Goal: Transaction & Acquisition: Purchase product/service

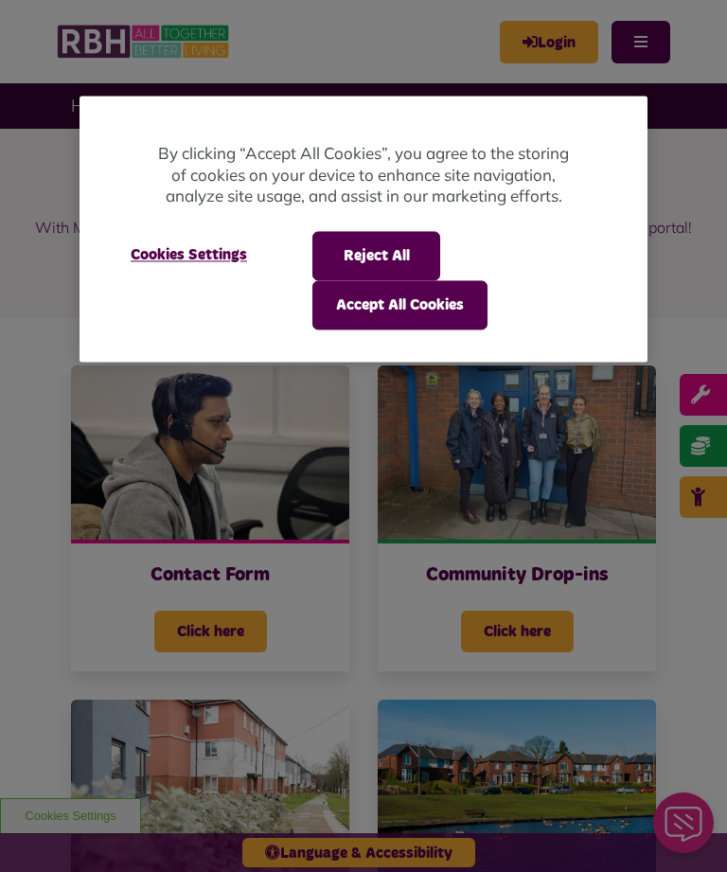
click at [441, 313] on button "Accept All Cookies" at bounding box center [400, 304] width 175 height 49
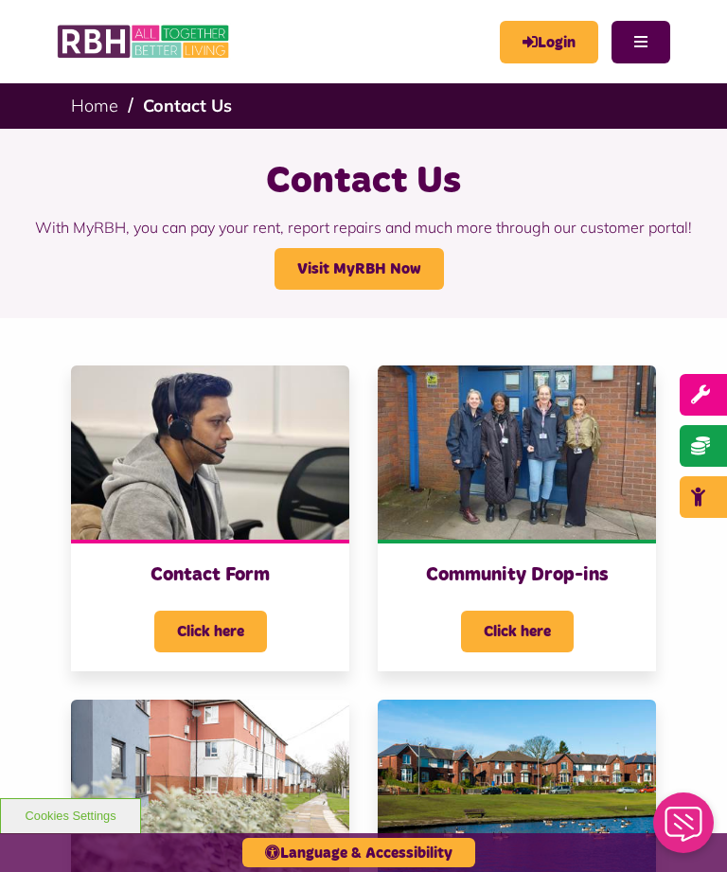
click at [551, 45] on link "Login" at bounding box center [549, 42] width 99 height 43
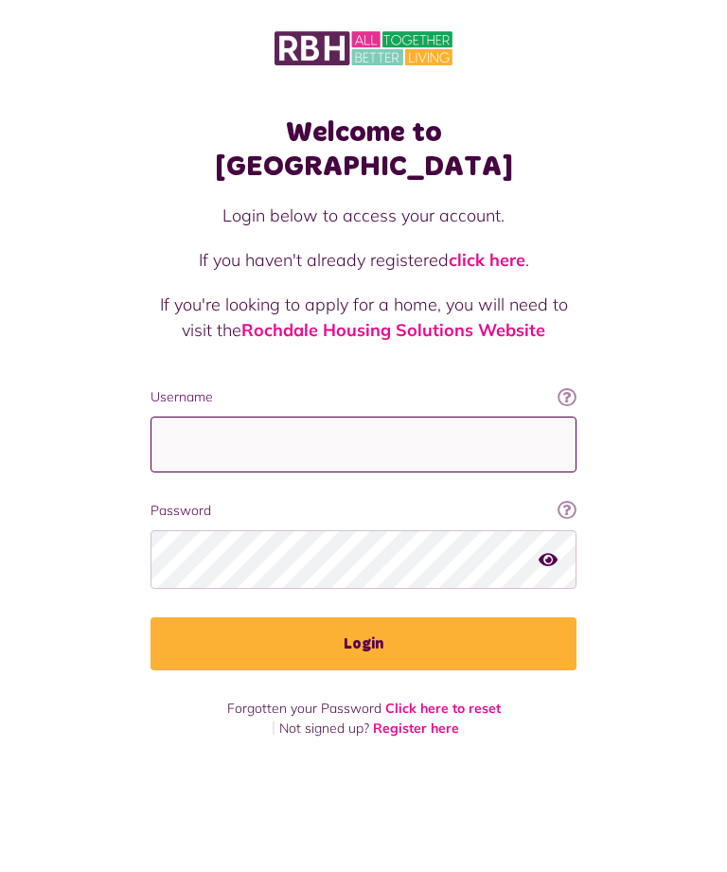
type input "**********"
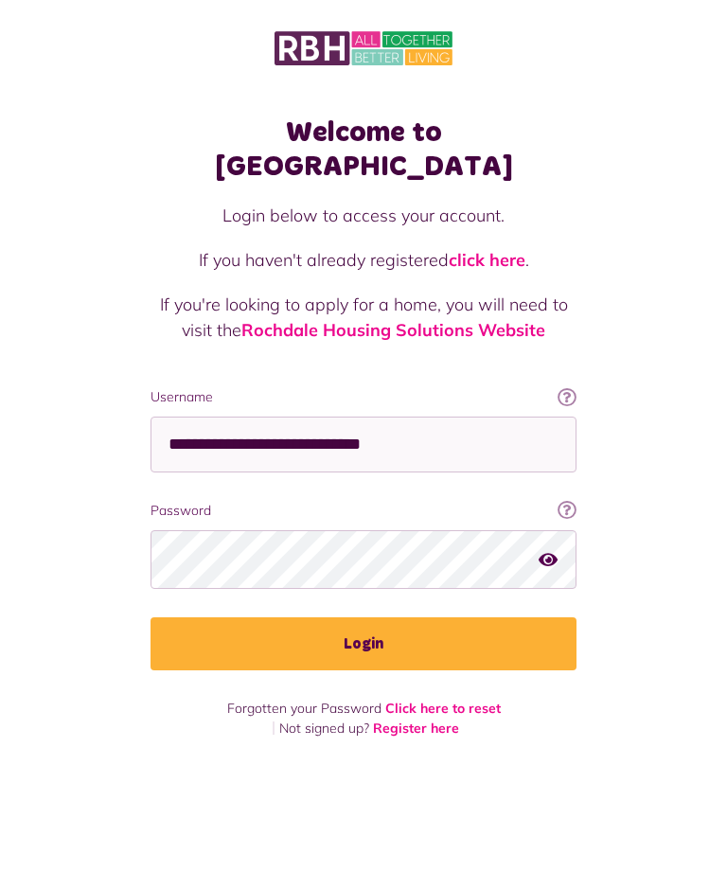
click at [364, 618] on button "Login" at bounding box center [364, 644] width 426 height 53
click at [389, 618] on button "Login" at bounding box center [364, 644] width 426 height 53
click at [376, 618] on button "Login" at bounding box center [364, 644] width 426 height 53
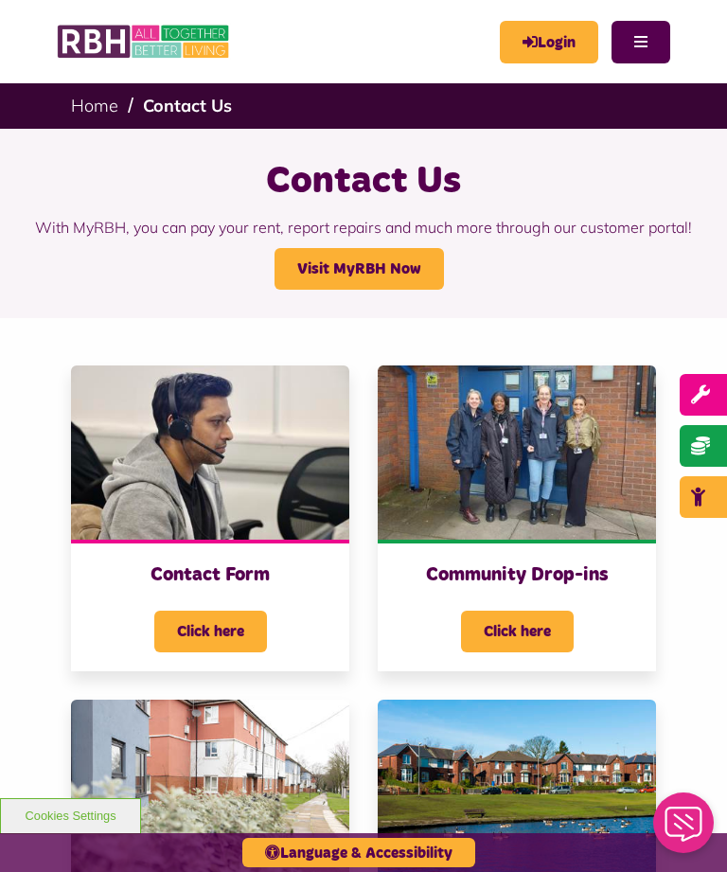
click at [545, 39] on link "Login" at bounding box center [549, 42] width 99 height 43
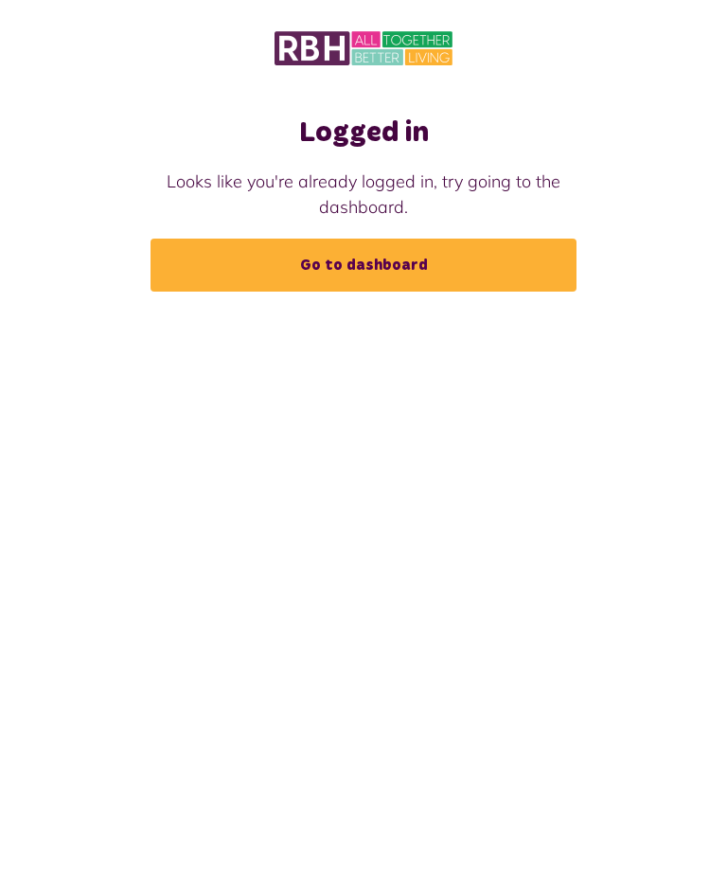
click at [414, 260] on link "Go to dashboard" at bounding box center [364, 265] width 426 height 53
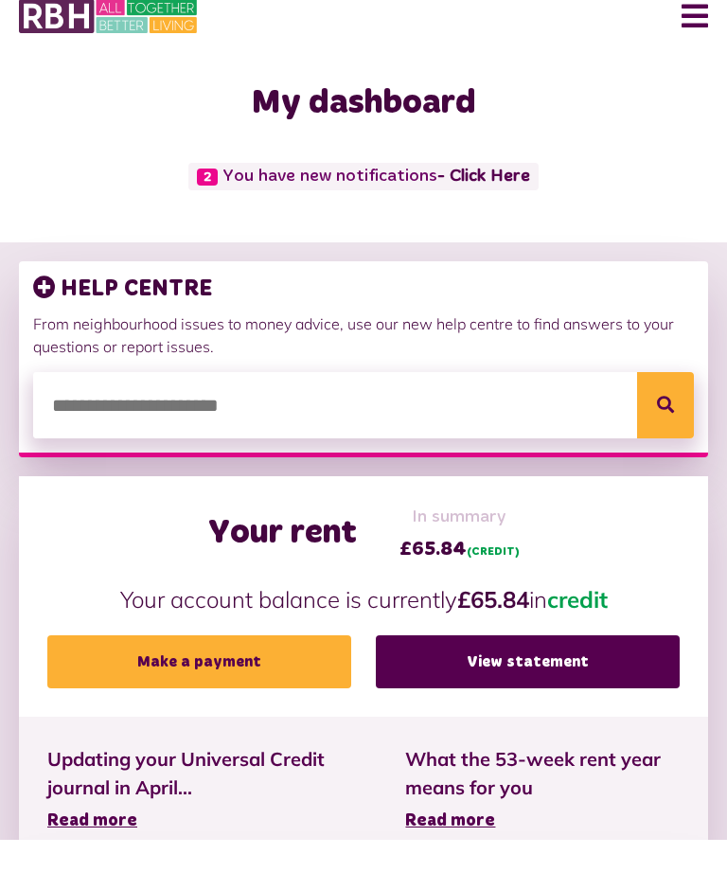
scroll to position [35, 0]
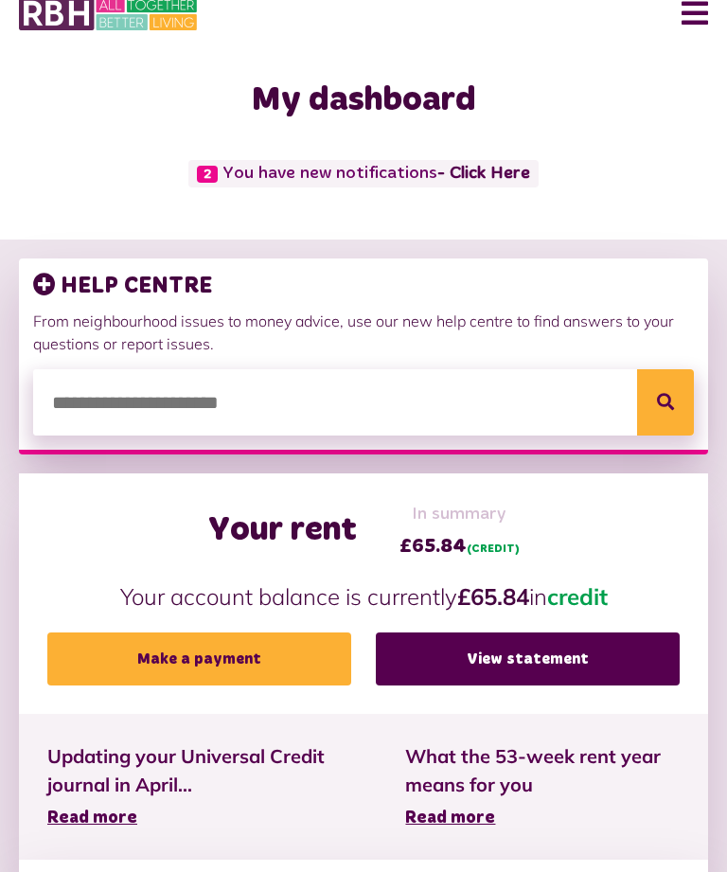
click at [263, 654] on link "Make a payment" at bounding box center [199, 659] width 304 height 53
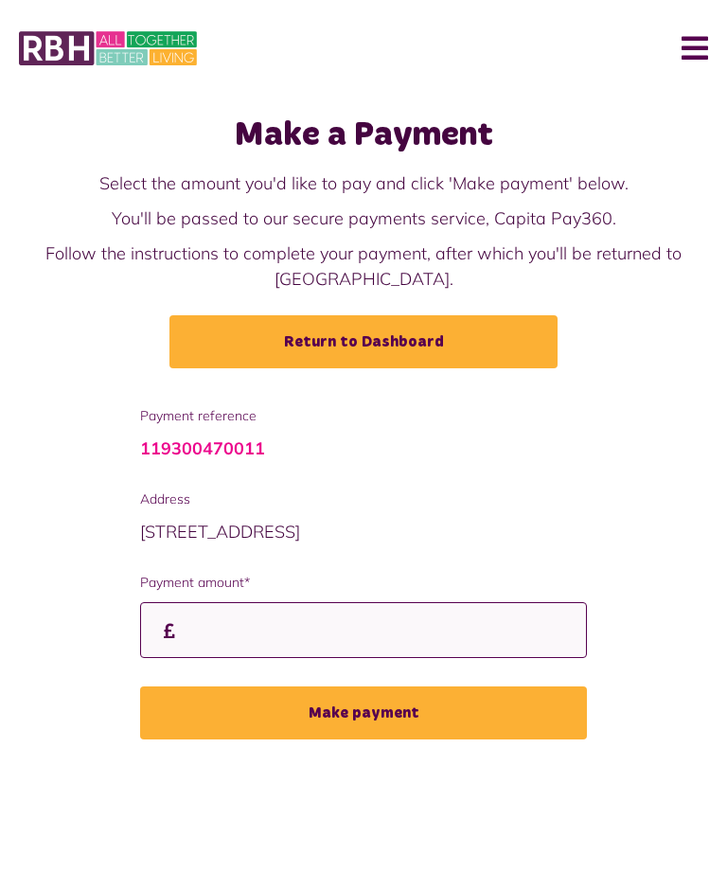
click at [398, 620] on input "Payment amount*" at bounding box center [363, 630] width 447 height 56
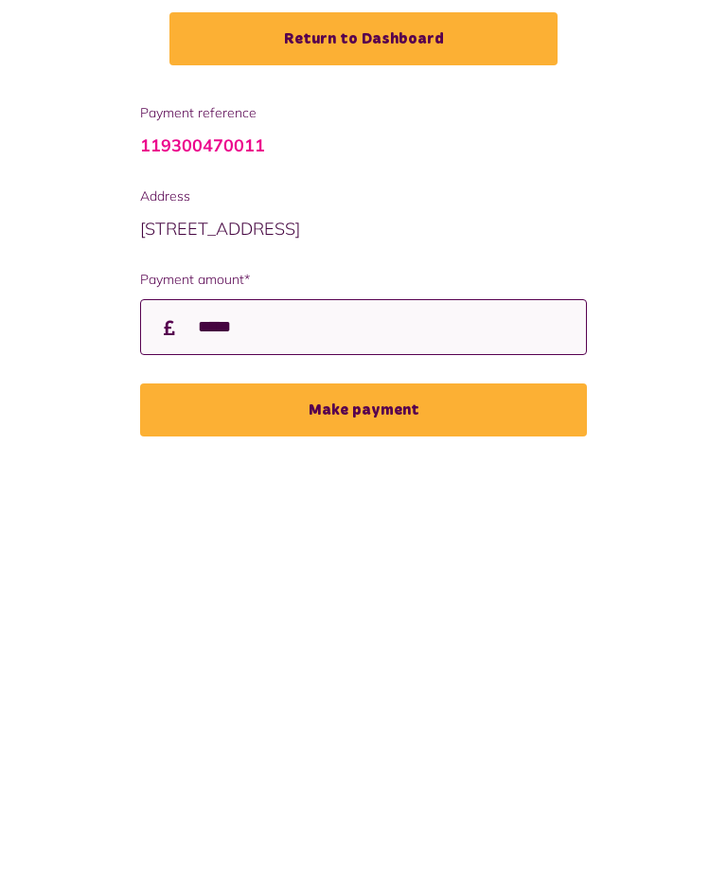
type input "*****"
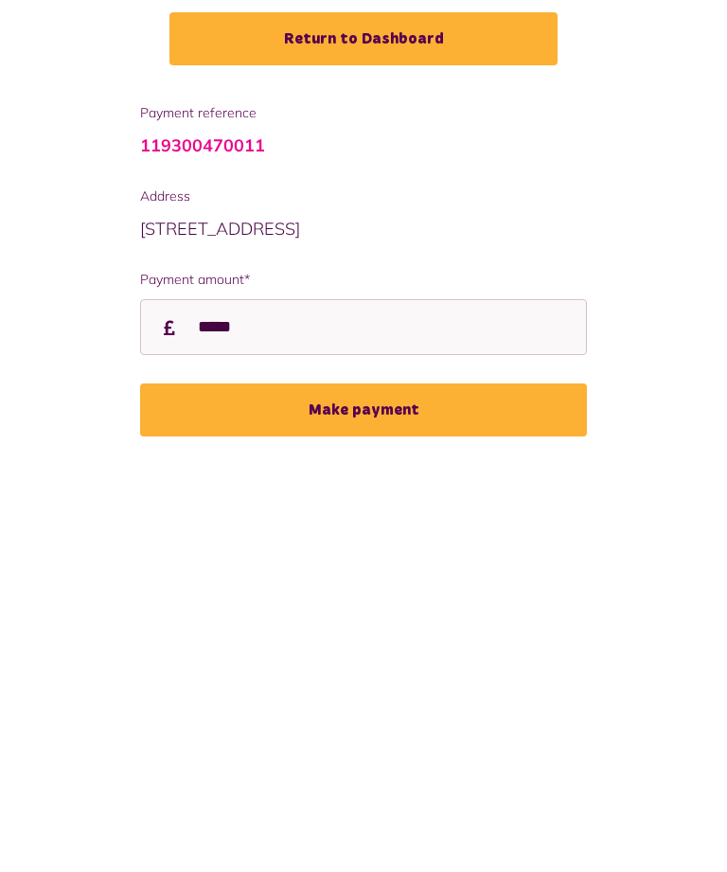
click at [500, 687] on button "Make payment" at bounding box center [363, 713] width 447 height 53
